Goal: Use online tool/utility

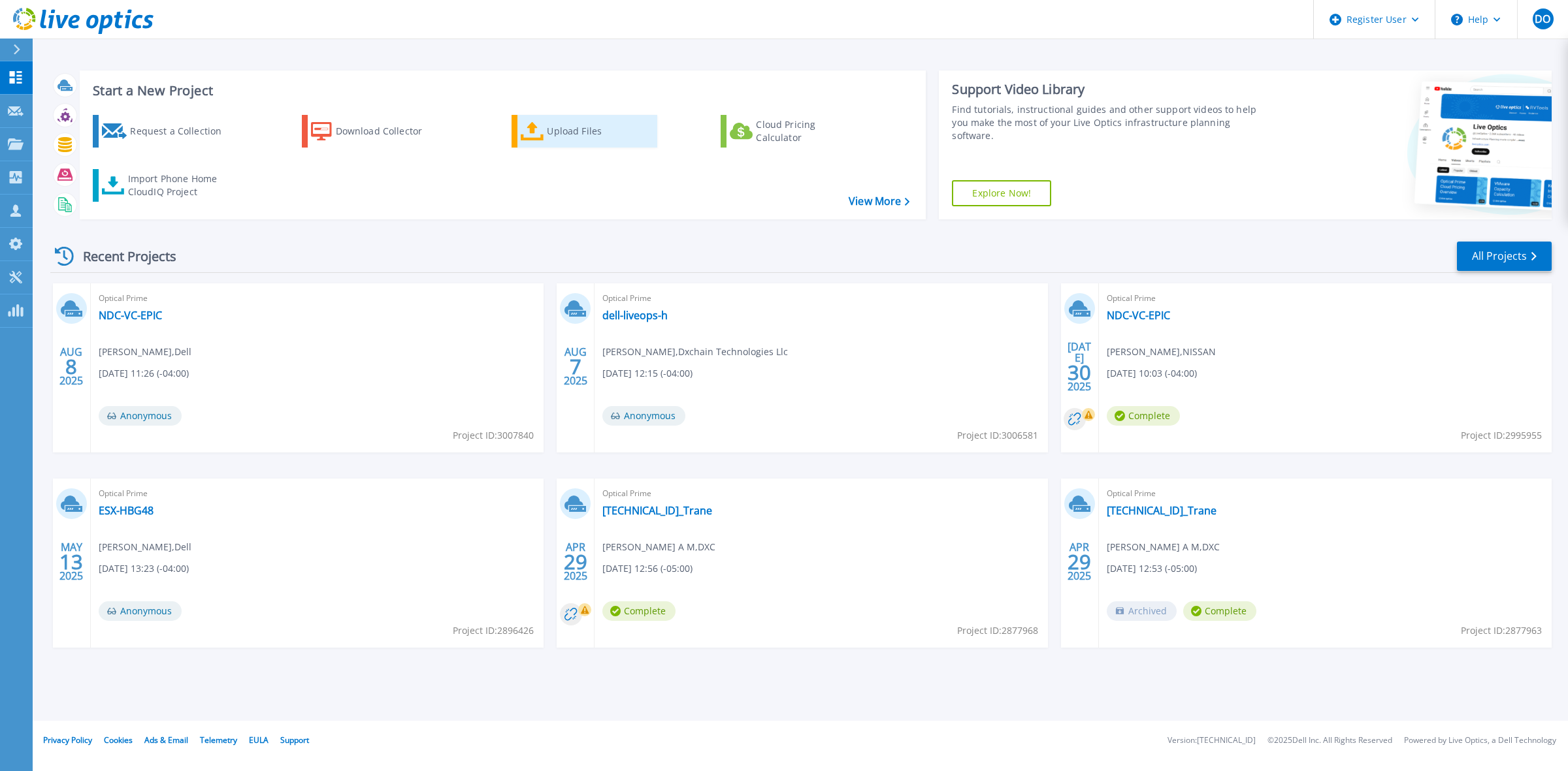
click at [557, 135] on div "Upload Files" at bounding box center [599, 132] width 105 height 26
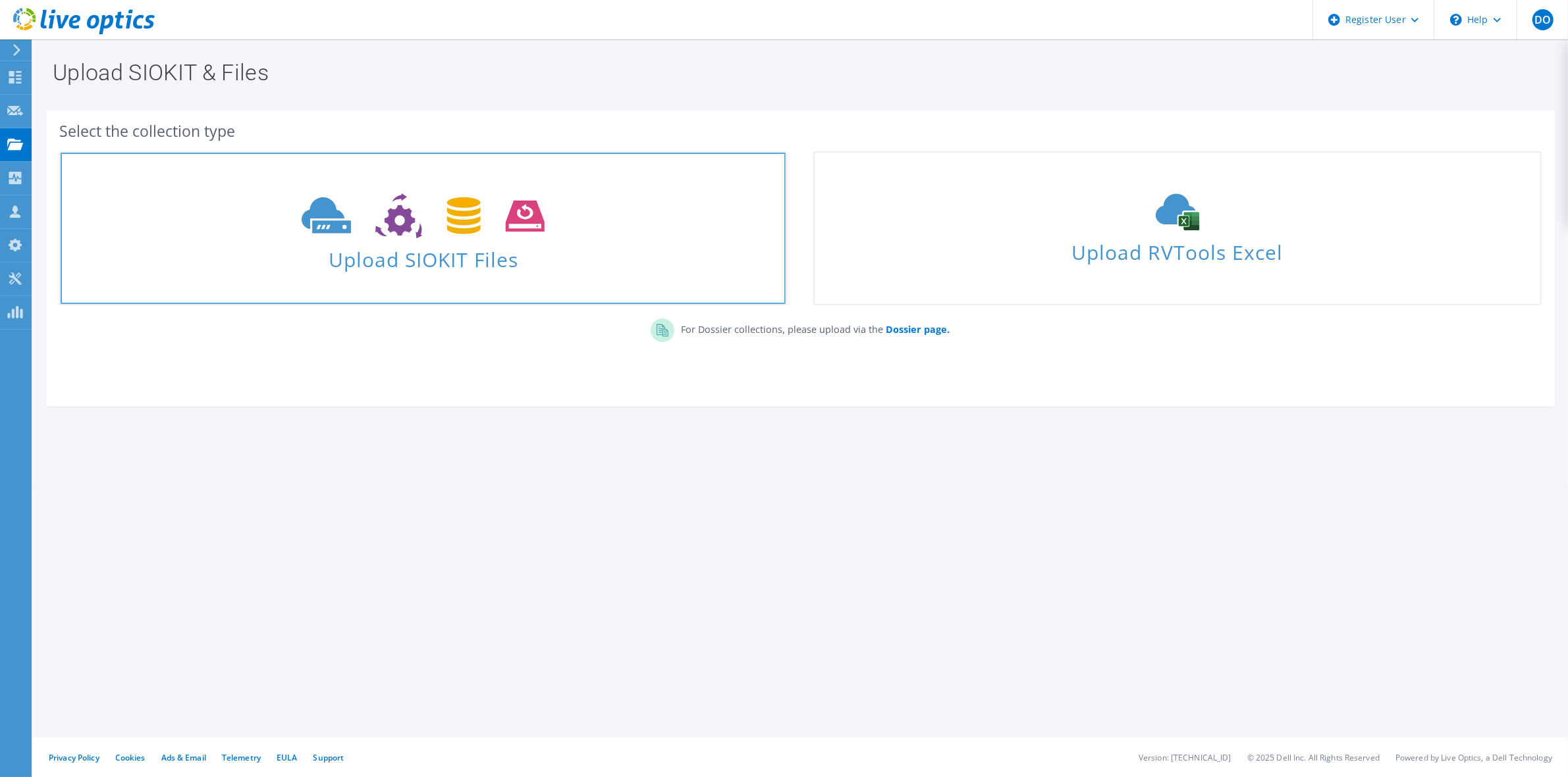
click at [465, 278] on link "Upload SIOKIT Files" at bounding box center [423, 228] width 728 height 154
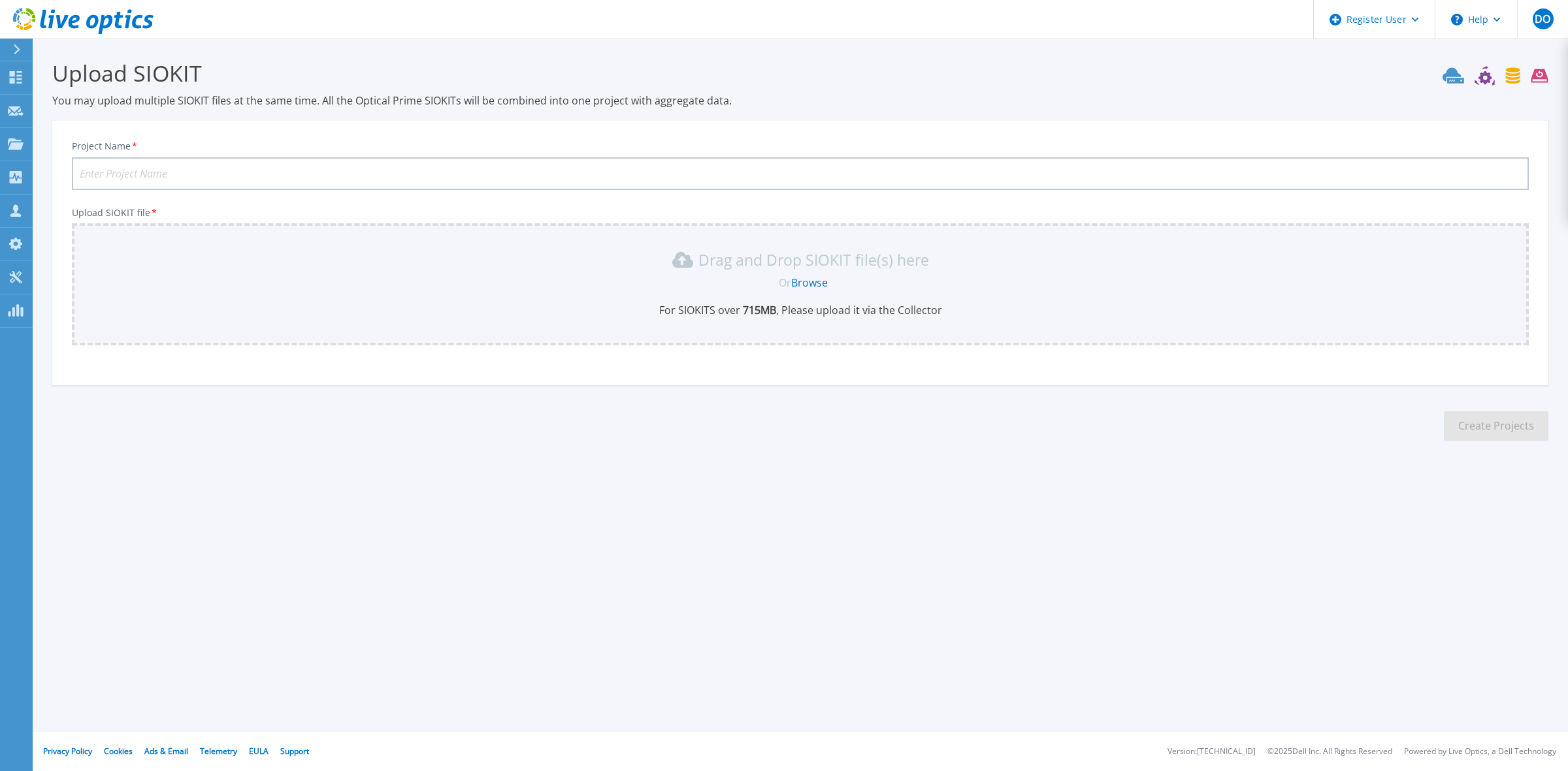
click at [199, 166] on input "Project Name *" at bounding box center [800, 174] width 1457 height 33
type input "Vale"
click at [813, 282] on link "Browse" at bounding box center [809, 283] width 36 height 15
click at [808, 284] on link "Browse" at bounding box center [809, 283] width 36 height 15
click at [148, 256] on div "Drag and Drop SIOKIT file(s) here" at bounding box center [800, 259] width 1442 height 21
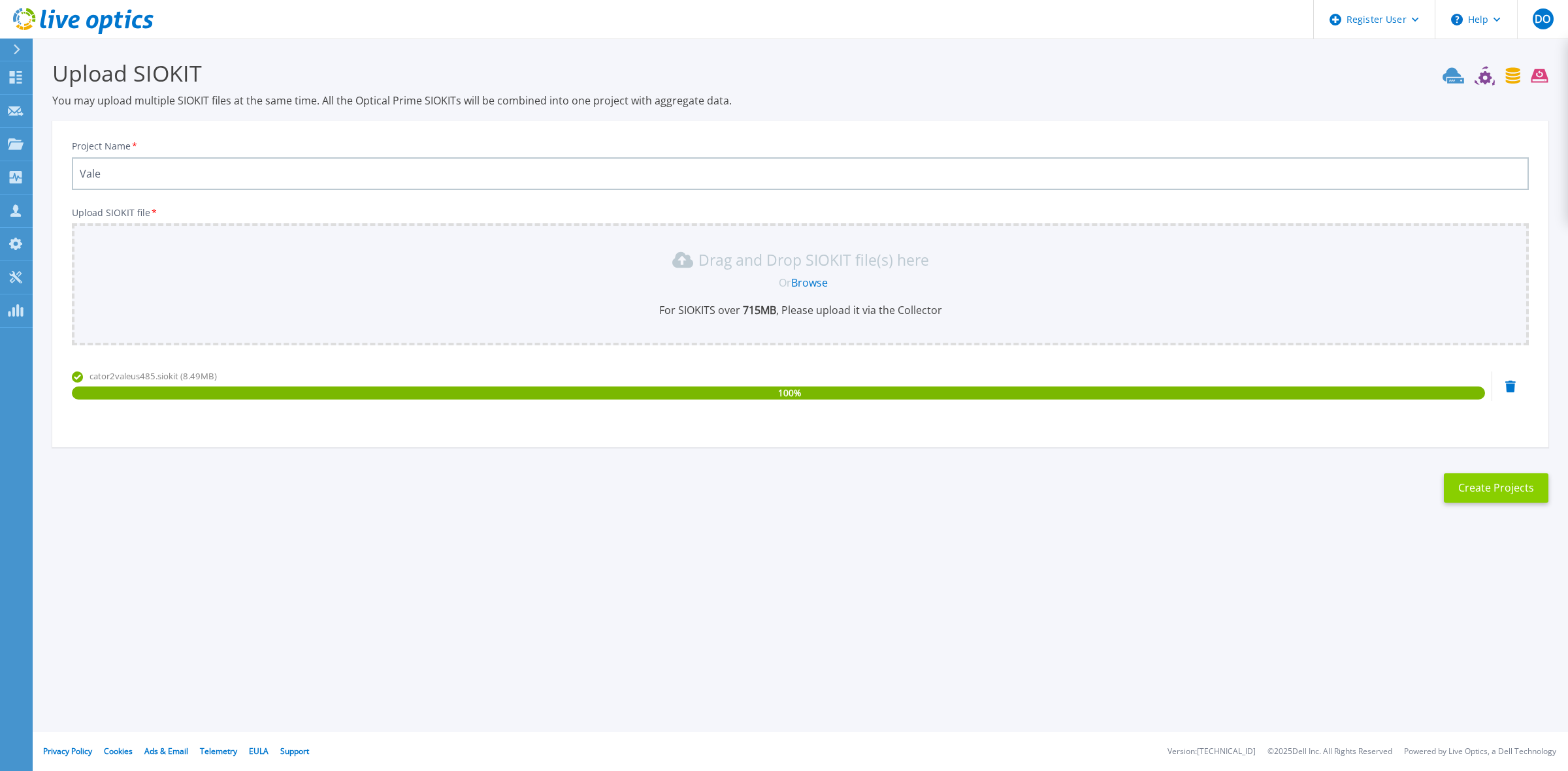
click at [1509, 482] on button "Create Projects" at bounding box center [1496, 488] width 105 height 29
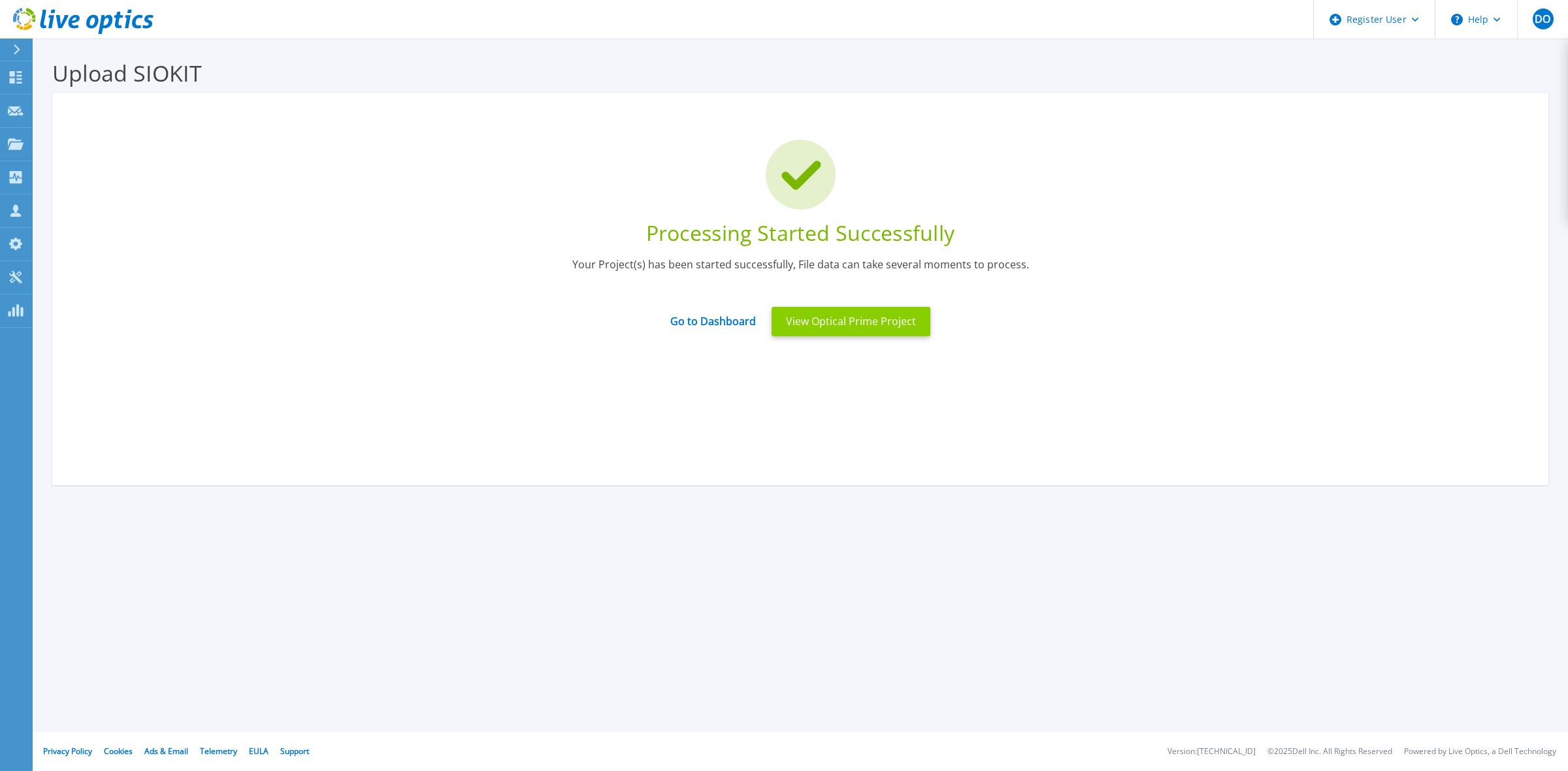
click at [843, 323] on button "View Optical Prime Project" at bounding box center [851, 321] width 158 height 29
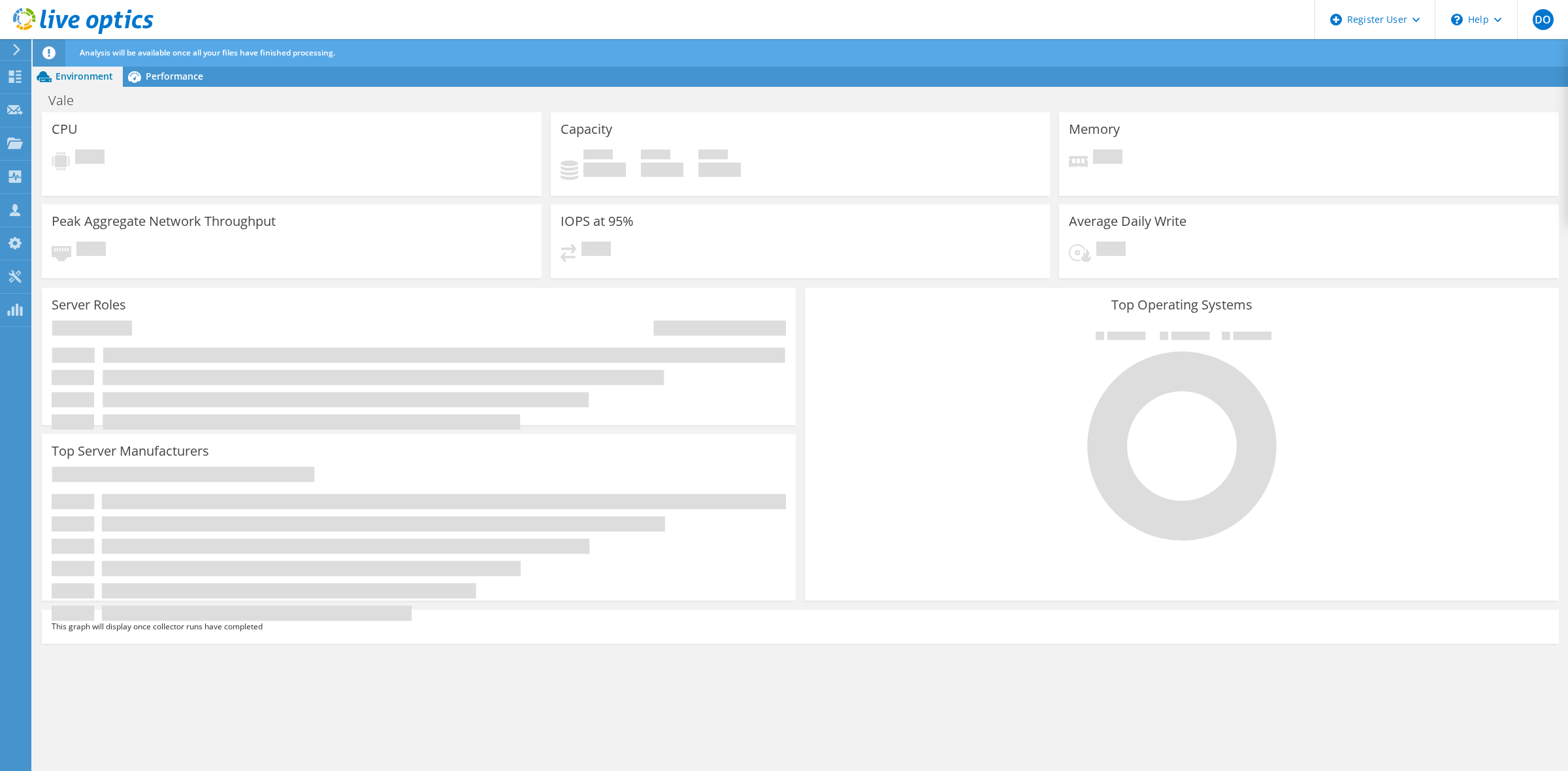
click at [654, 305] on div "Server Roles Physical Servers represent bare metal servers that were targets of…" at bounding box center [419, 356] width 754 height 137
click at [17, 70] on icon at bounding box center [15, 76] width 16 height 12
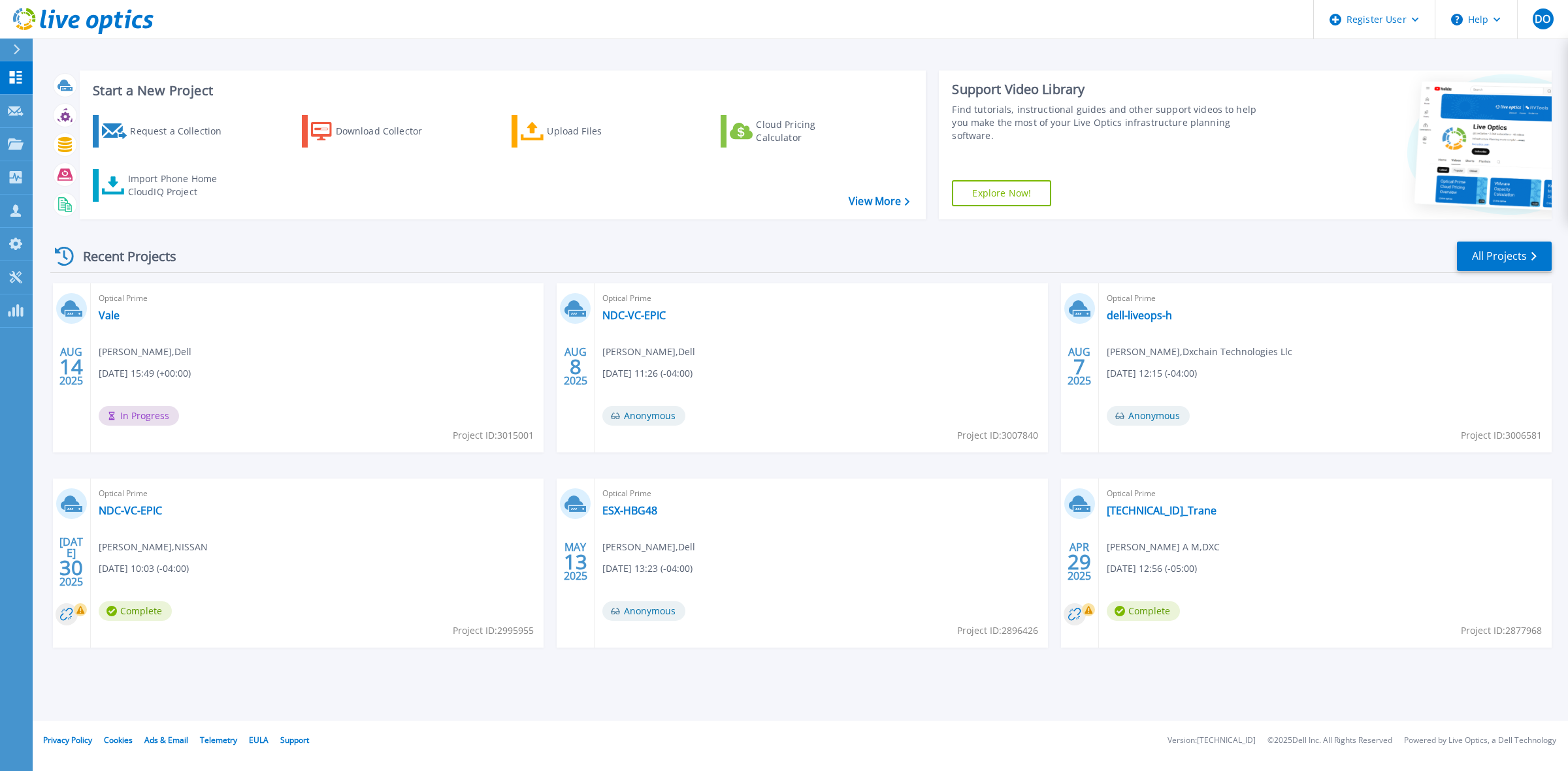
click at [292, 415] on div "Optical Prime Vale [PERSON_NAME] , Dell [DATE] 15:49 (+00:00) In Progress Proje…" at bounding box center [317, 368] width 453 height 169
